Goal: Find specific page/section: Find specific page/section

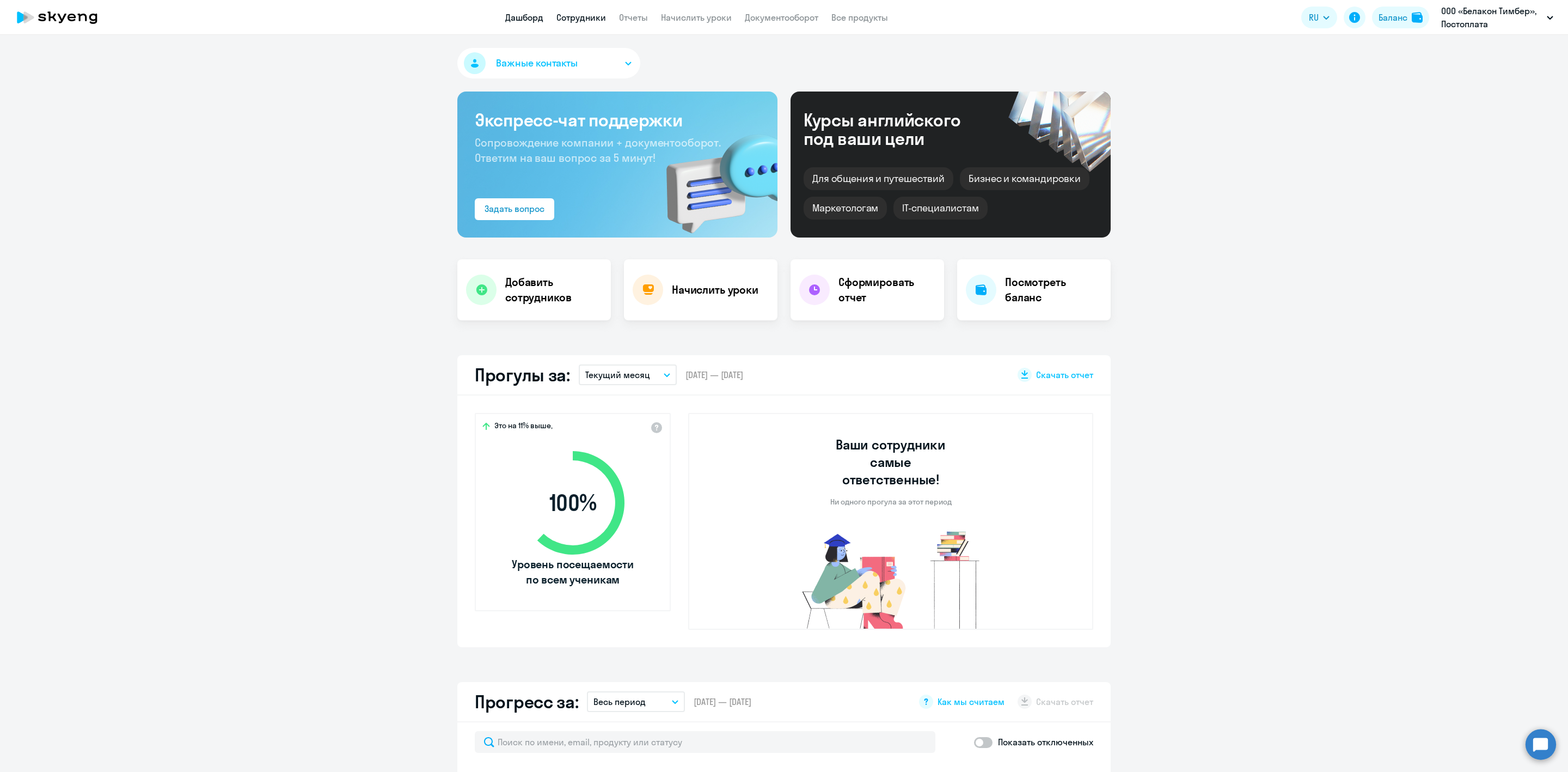
click at [594, 19] on link "Сотрудники" at bounding box center [581, 17] width 50 height 11
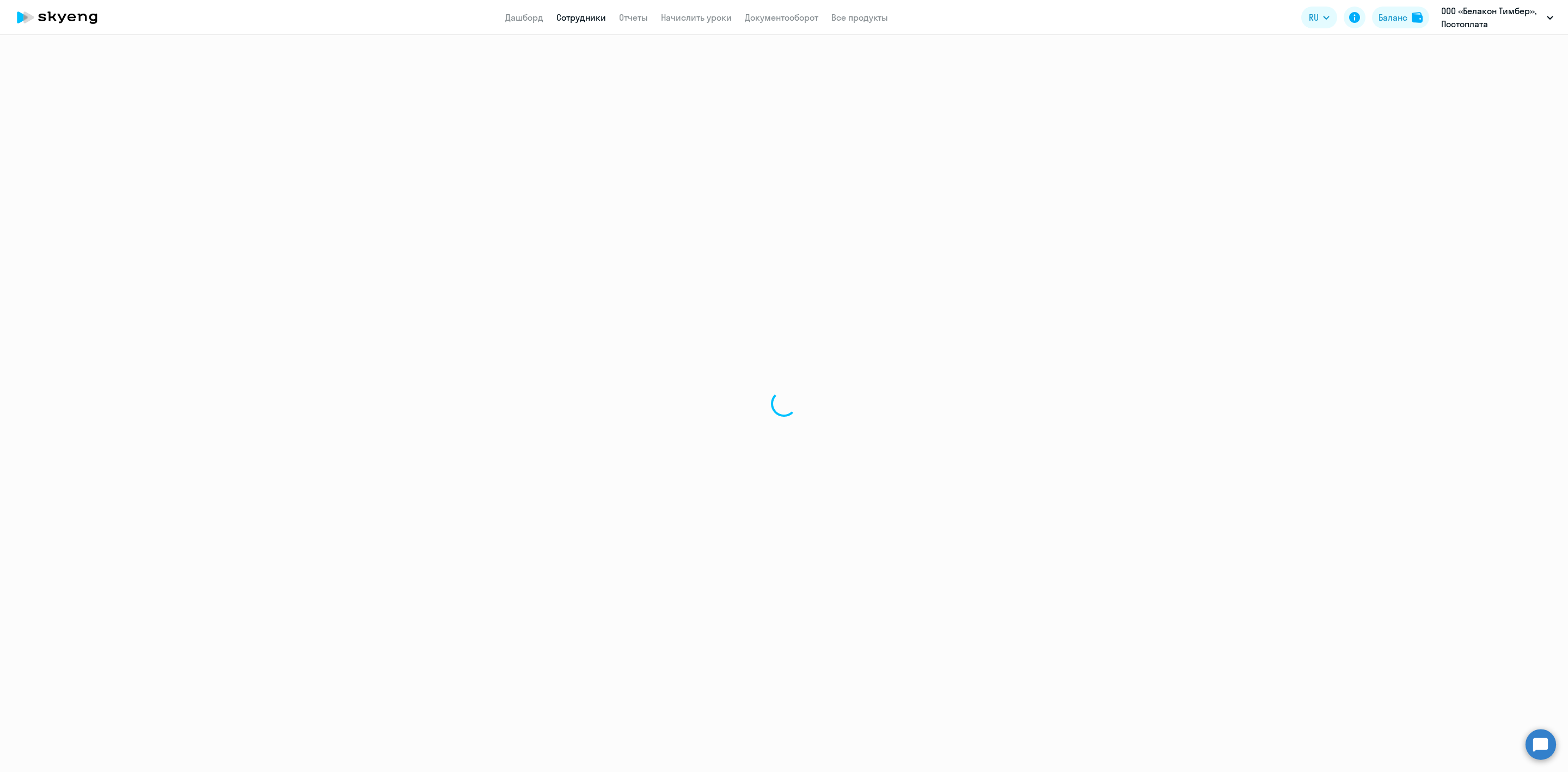
select select "30"
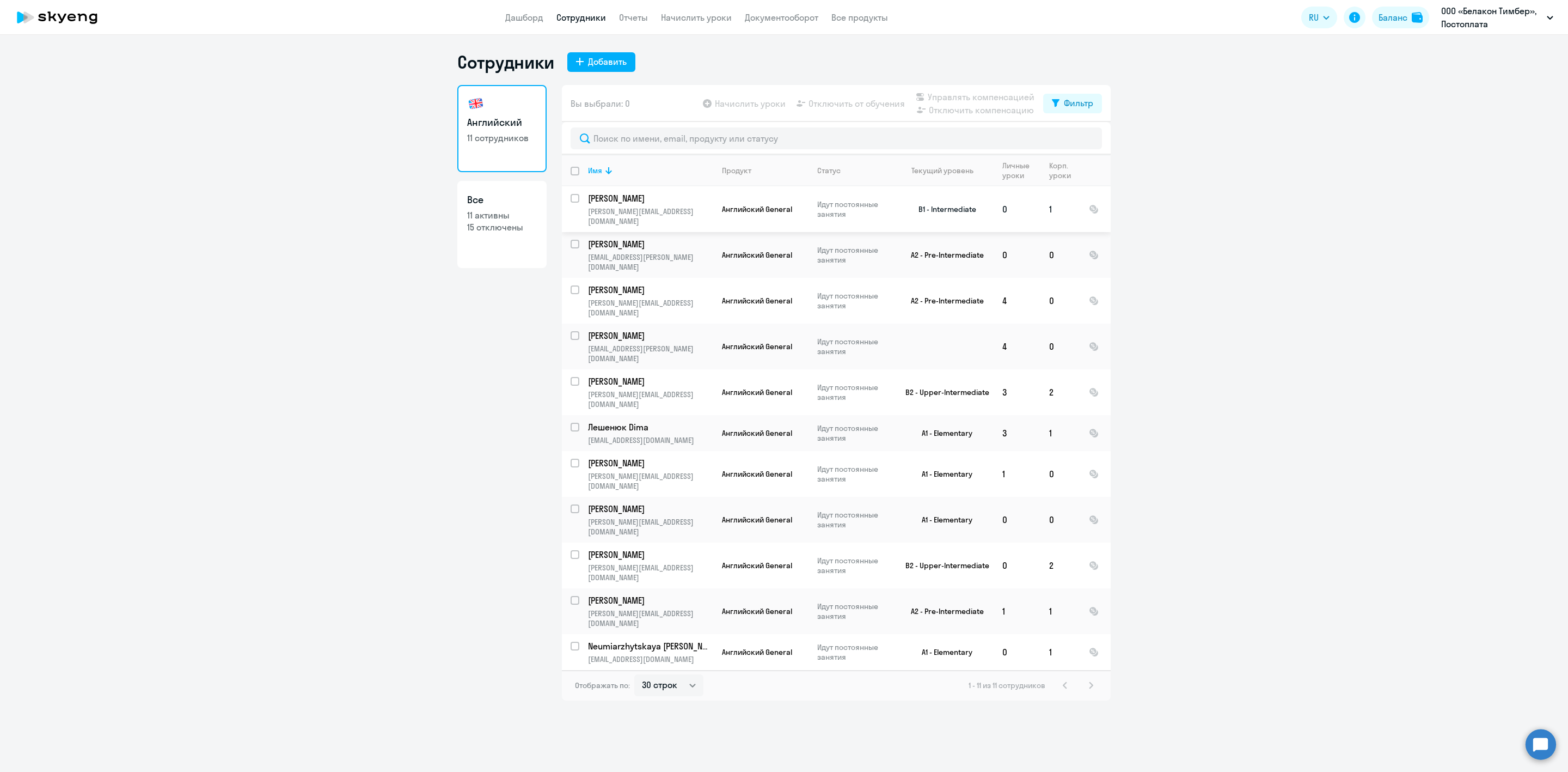
click at [697, 200] on p "[PERSON_NAME]" at bounding box center [649, 198] width 123 height 12
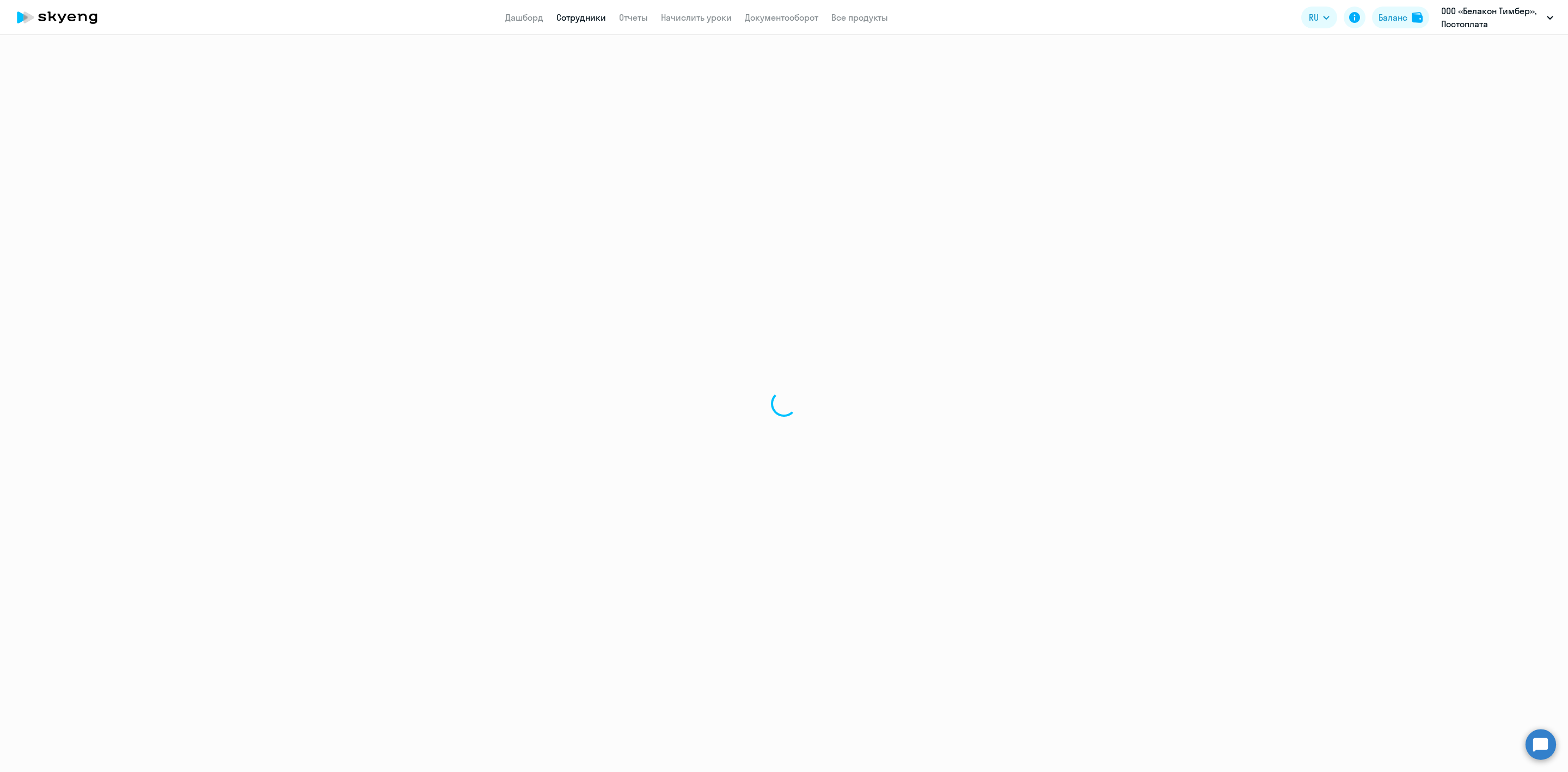
select select "english"
